Goal: Go to known website: Access a specific website the user already knows

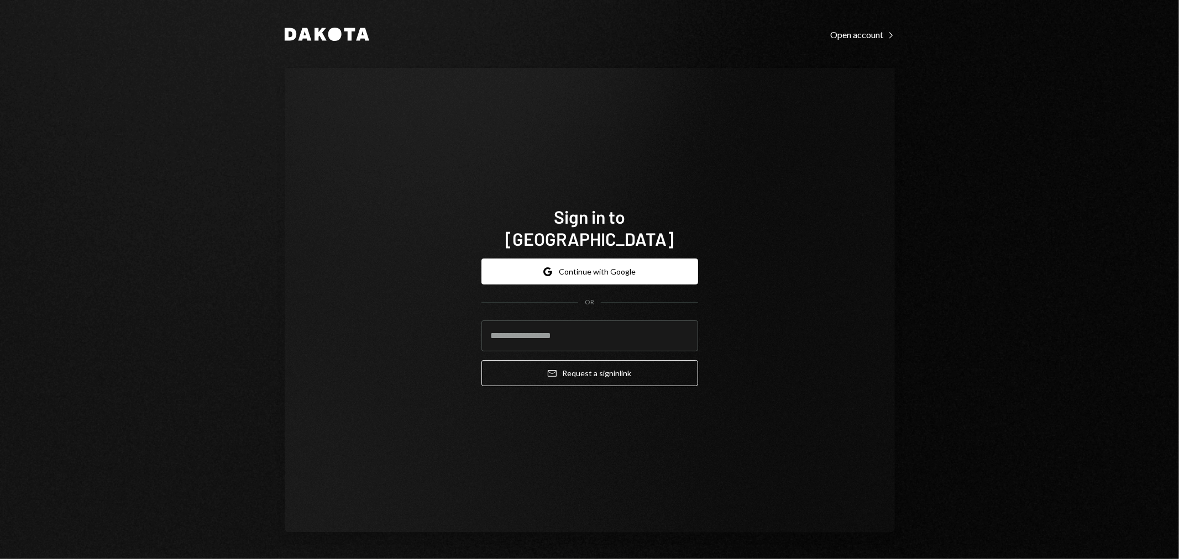
type input "**********"
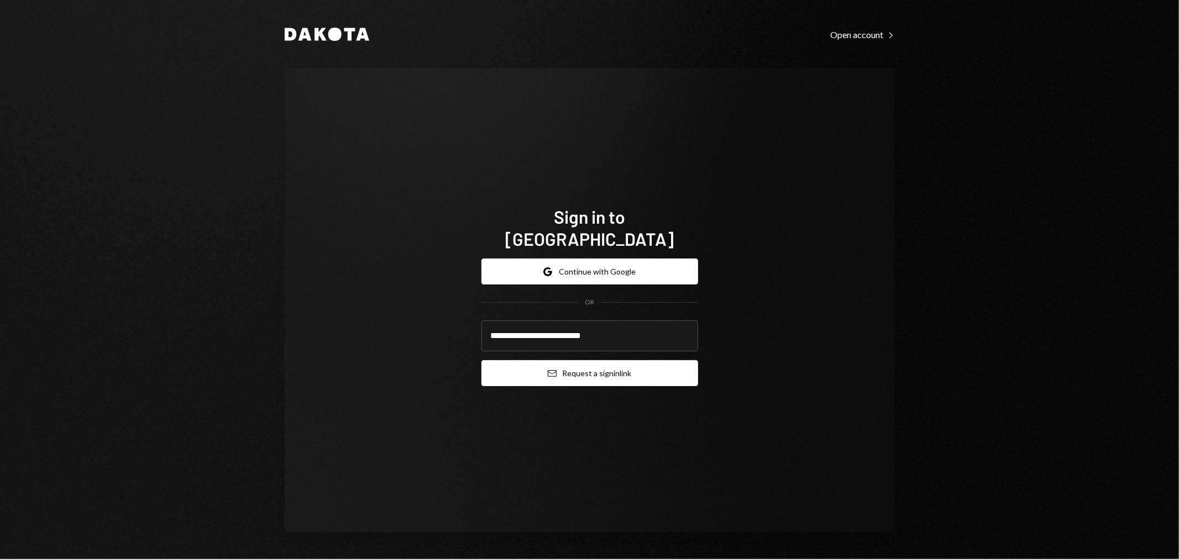
click at [614, 363] on button "Email Request a sign in link" at bounding box center [589, 373] width 217 height 26
